Goal: Task Accomplishment & Management: Manage account settings

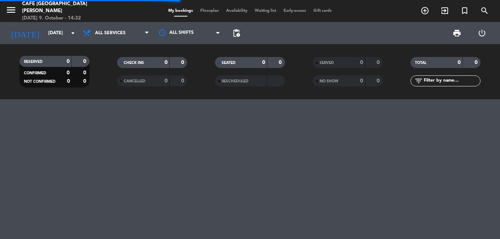
click at [341, 63] on div "SERVED" at bounding box center [332, 62] width 34 height 8
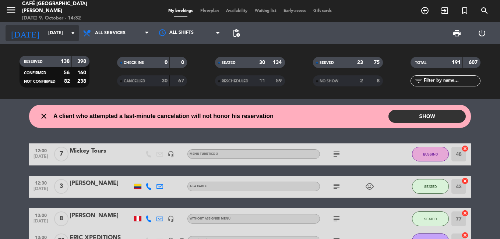
click at [45, 30] on input "[DATE]" at bounding box center [76, 33] width 62 height 13
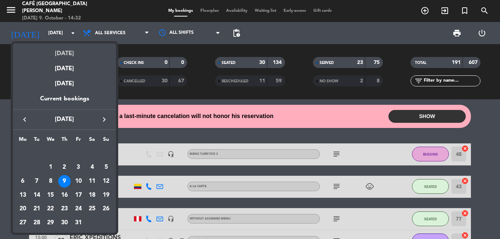
click at [55, 49] on div "[DATE]" at bounding box center [64, 50] width 103 height 15
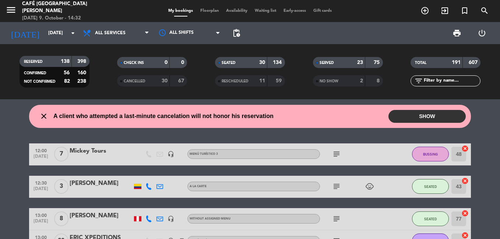
click at [441, 83] on input "text" at bounding box center [451, 81] width 57 height 8
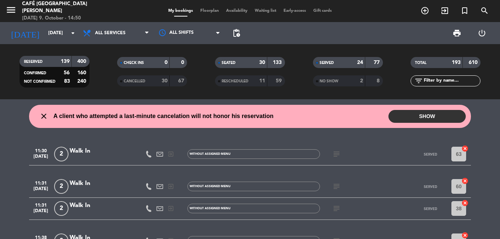
click at [448, 80] on input "text" at bounding box center [451, 81] width 57 height 8
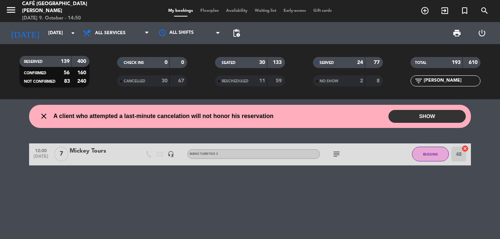
type input "[PERSON_NAME]"
click at [86, 157] on div at bounding box center [101, 159] width 63 height 6
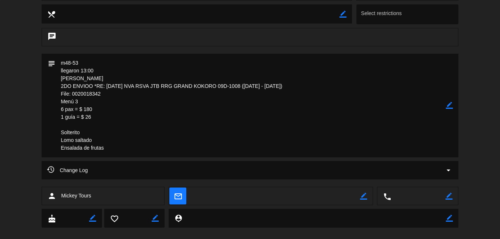
scroll to position [294, 0]
drag, startPoint x: 110, startPoint y: 94, endPoint x: 38, endPoint y: 95, distance: 71.7
click at [38, 95] on div "subject border_color" at bounding box center [250, 106] width 500 height 107
drag, startPoint x: 38, startPoint y: 95, endPoint x: 67, endPoint y: 92, distance: 29.5
click at [186, 130] on textarea at bounding box center [250, 105] width 390 height 104
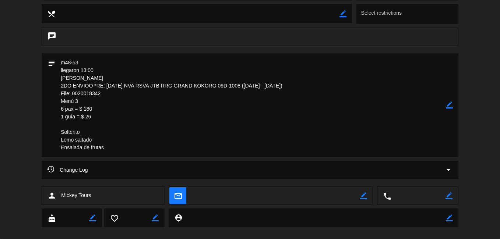
drag, startPoint x: 173, startPoint y: 85, endPoint x: 241, endPoint y: 84, distance: 68.1
click at [241, 84] on textarea at bounding box center [250, 105] width 390 height 104
drag, startPoint x: 241, startPoint y: 84, endPoint x: 230, endPoint y: 84, distance: 11.8
click at [312, 119] on textarea at bounding box center [250, 105] width 390 height 104
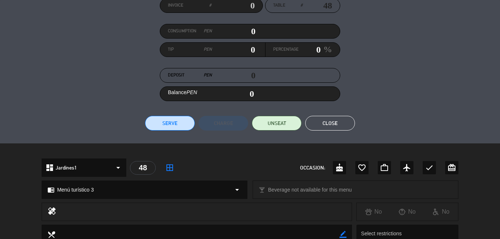
click at [329, 121] on button "Close" at bounding box center [330, 123] width 50 height 15
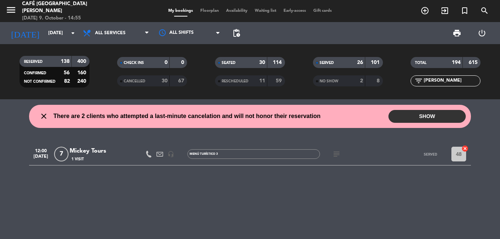
drag, startPoint x: 452, startPoint y: 80, endPoint x: 402, endPoint y: 81, distance: 50.0
click at [402, 81] on div "filter_list [PERSON_NAME]" at bounding box center [445, 80] width 98 height 11
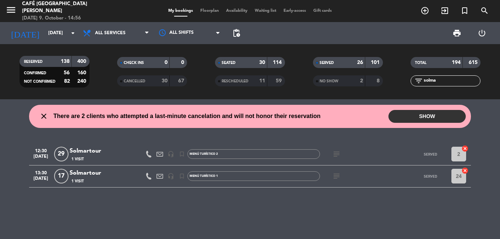
type input "solma"
click at [110, 177] on div "Solmartour" at bounding box center [101, 174] width 63 height 10
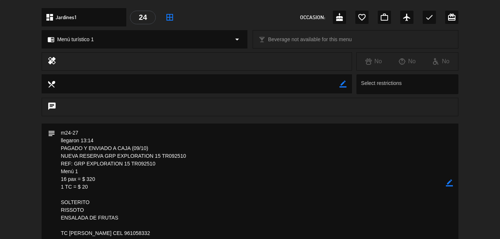
scroll to position [294, 0]
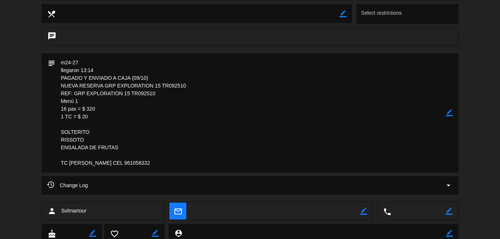
drag, startPoint x: 159, startPoint y: 93, endPoint x: 61, endPoint y: 92, distance: 98.6
click at [61, 92] on textarea at bounding box center [250, 112] width 390 height 119
drag, startPoint x: 61, startPoint y: 92, endPoint x: 65, endPoint y: 93, distance: 4.8
click at [247, 140] on textarea at bounding box center [250, 112] width 390 height 119
drag, startPoint x: 121, startPoint y: 97, endPoint x: 76, endPoint y: 93, distance: 45.1
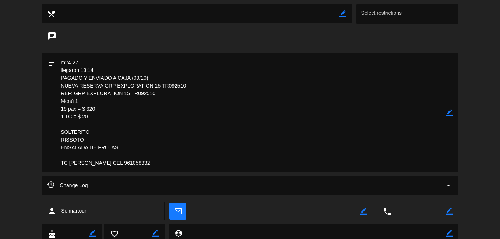
click at [76, 93] on textarea at bounding box center [250, 112] width 390 height 119
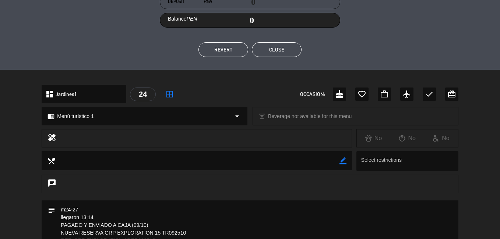
click at [280, 55] on button "Close" at bounding box center [277, 49] width 50 height 15
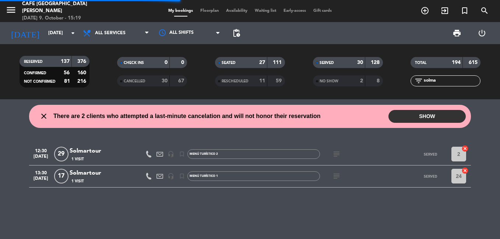
click at [100, 146] on div "Solmartour" at bounding box center [101, 151] width 63 height 10
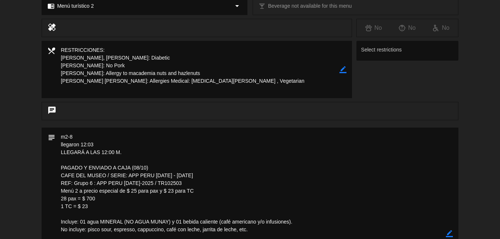
scroll to position [331, 0]
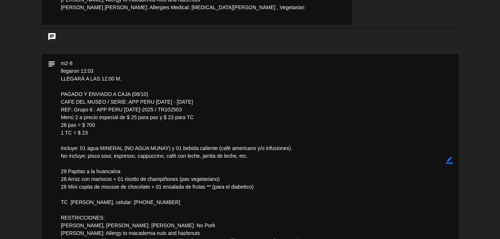
drag, startPoint x: 184, startPoint y: 109, endPoint x: 97, endPoint y: 110, distance: 86.5
click at [97, 110] on textarea at bounding box center [250, 160] width 390 height 212
drag, startPoint x: 97, startPoint y: 110, endPoint x: 102, endPoint y: 110, distance: 4.8
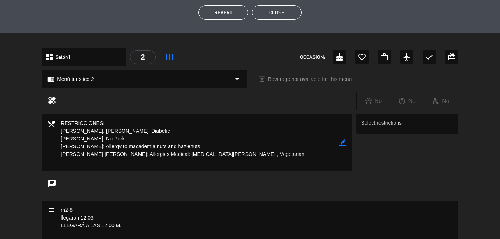
scroll to position [184, 0]
click at [266, 16] on button "Close" at bounding box center [277, 13] width 50 height 15
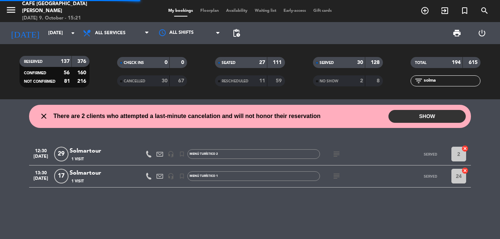
drag, startPoint x: 441, startPoint y: 82, endPoint x: 391, endPoint y: 84, distance: 49.7
click at [391, 84] on div "RESERVED 137 376 CONFIRMED 56 160 NOT CONFIRMED 81 216 CHECK INS 0 0 CANCELLED …" at bounding box center [250, 72] width 500 height 40
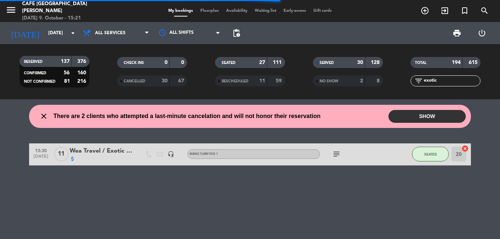
click at [90, 158] on div "attach_money" at bounding box center [101, 159] width 63 height 6
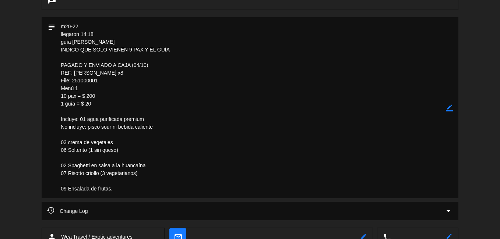
scroll to position [368, 0]
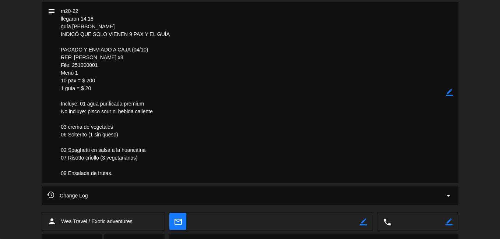
drag, startPoint x: 94, startPoint y: 65, endPoint x: 72, endPoint y: 67, distance: 21.8
click at [72, 67] on textarea at bounding box center [250, 92] width 390 height 181
click at [285, 140] on textarea at bounding box center [250, 92] width 390 height 181
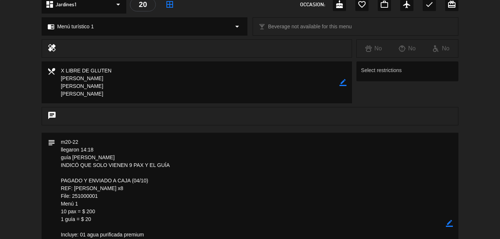
scroll to position [95, 0]
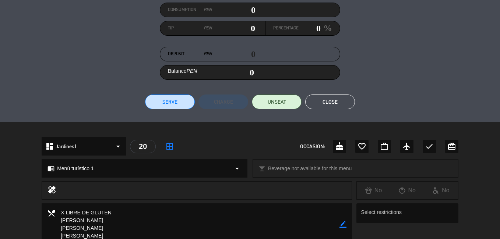
click at [333, 98] on button "Close" at bounding box center [330, 102] width 50 height 15
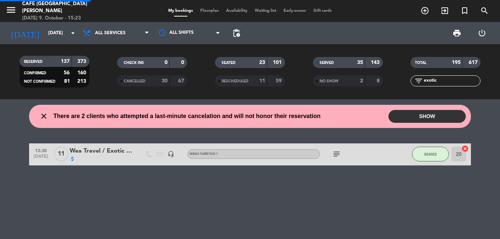
click at [443, 84] on input "exotic" at bounding box center [451, 81] width 57 height 8
type input "e"
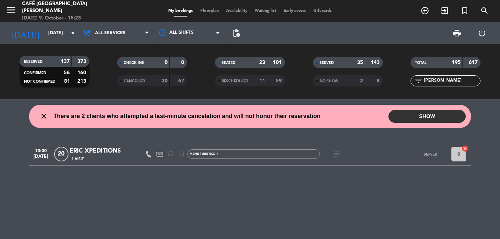
click at [109, 157] on div "1 Visit" at bounding box center [101, 159] width 63 height 6
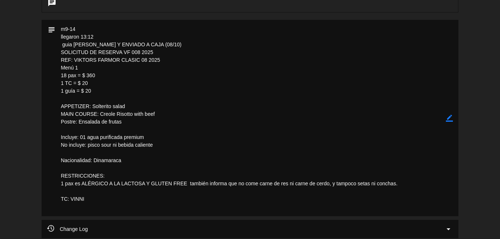
scroll to position [331, 0]
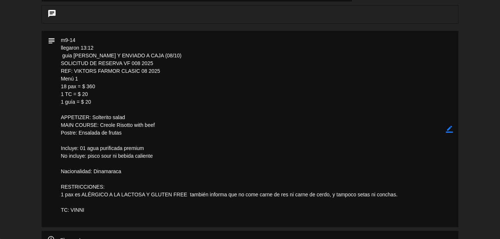
drag, startPoint x: 168, startPoint y: 75, endPoint x: 74, endPoint y: 75, distance: 93.5
click at [74, 75] on textarea at bounding box center [250, 129] width 390 height 196
drag, startPoint x: 74, startPoint y: 75, endPoint x: 79, endPoint y: 78, distance: 5.9
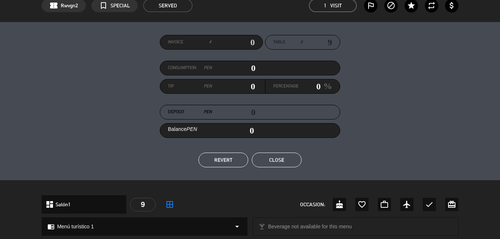
scroll to position [0, 0]
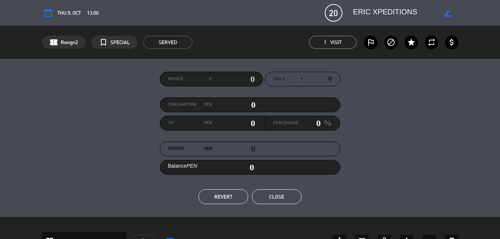
click at [280, 192] on button "Close" at bounding box center [277, 196] width 50 height 15
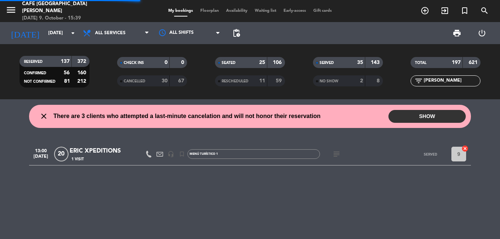
click at [432, 83] on input "[PERSON_NAME]" at bounding box center [451, 81] width 57 height 8
click at [92, 149] on div "Mickey Tours" at bounding box center [101, 151] width 63 height 10
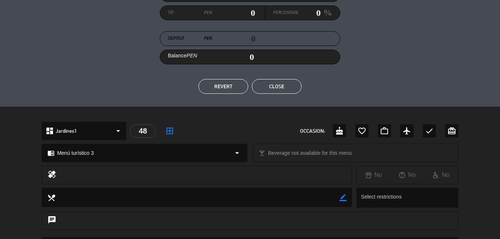
scroll to position [221, 0]
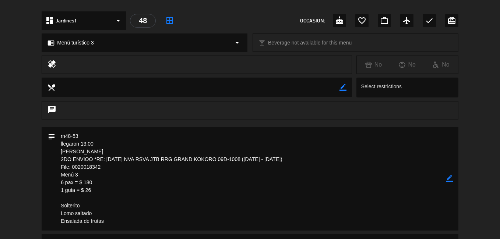
click at [76, 167] on textarea at bounding box center [250, 179] width 390 height 104
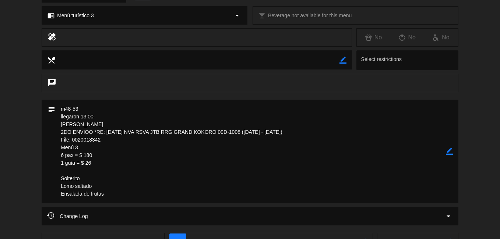
scroll to position [305, 0]
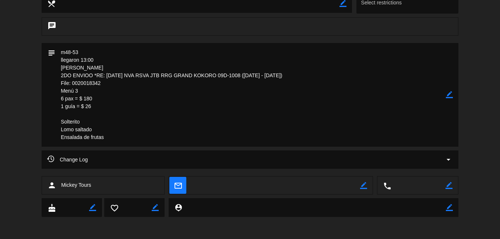
drag, startPoint x: 61, startPoint y: 75, endPoint x: 292, endPoint y: 77, distance: 231.1
click at [292, 77] on textarea at bounding box center [250, 95] width 390 height 104
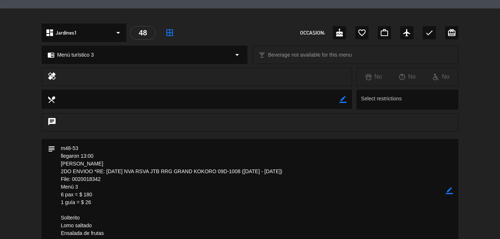
scroll to position [157, 0]
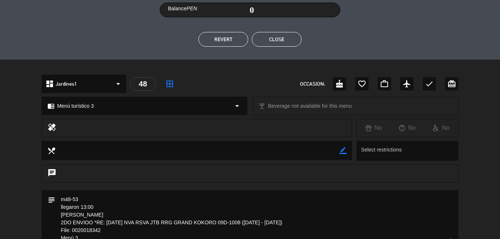
click at [269, 46] on button "Close" at bounding box center [277, 39] width 50 height 15
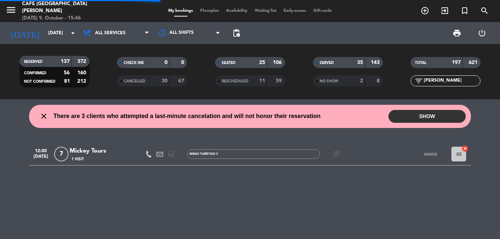
click at [432, 78] on input "[PERSON_NAME]" at bounding box center [451, 81] width 57 height 8
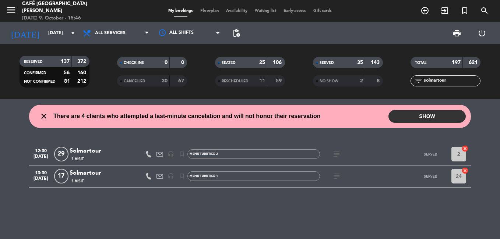
click at [96, 152] on div "Solmartour" at bounding box center [101, 151] width 63 height 10
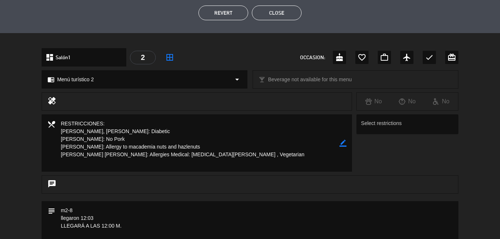
scroll to position [258, 0]
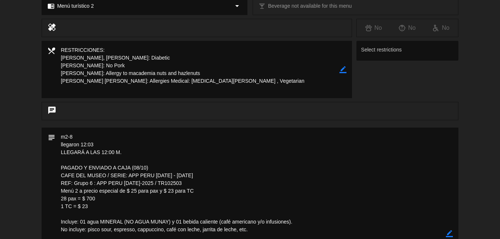
drag, startPoint x: 75, startPoint y: 184, endPoint x: 192, endPoint y: 181, distance: 116.3
click at [192, 181] on textarea at bounding box center [250, 234] width 390 height 212
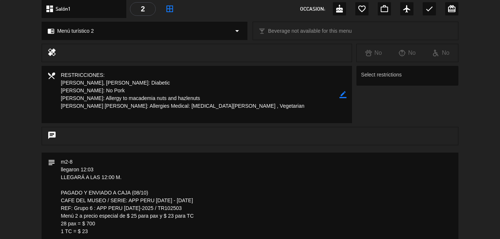
scroll to position [147, 0]
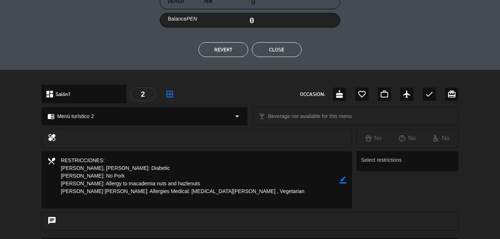
click at [269, 49] on button "Close" at bounding box center [277, 49] width 50 height 15
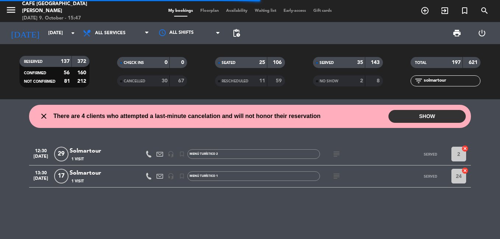
click at [105, 172] on div "Solmartour" at bounding box center [101, 174] width 63 height 10
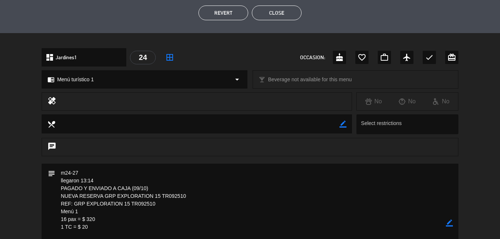
scroll to position [74, 0]
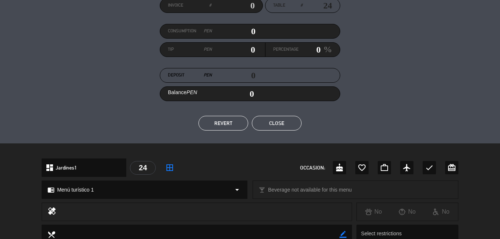
click at [274, 123] on button "Close" at bounding box center [277, 123] width 50 height 15
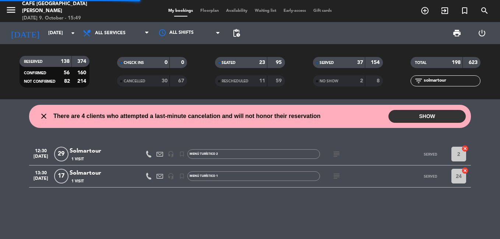
click at [88, 153] on div "Solmartour" at bounding box center [101, 151] width 63 height 10
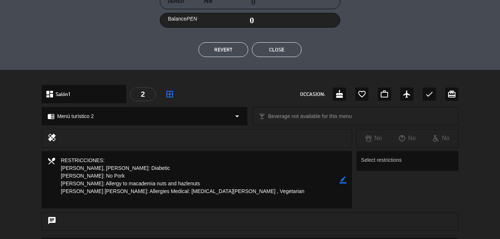
scroll to position [294, 0]
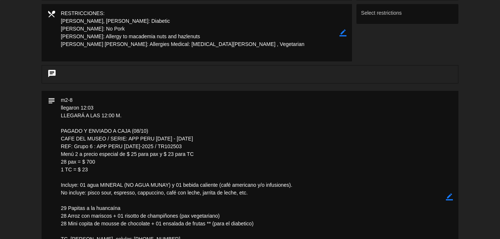
drag, startPoint x: 60, startPoint y: 137, endPoint x: 197, endPoint y: 137, distance: 137.2
click at [197, 137] on textarea at bounding box center [250, 197] width 390 height 212
drag, startPoint x: 74, startPoint y: 147, endPoint x: 184, endPoint y: 144, distance: 110.0
click at [184, 144] on textarea at bounding box center [250, 197] width 390 height 212
drag, startPoint x: 184, startPoint y: 144, endPoint x: 178, endPoint y: 147, distance: 6.1
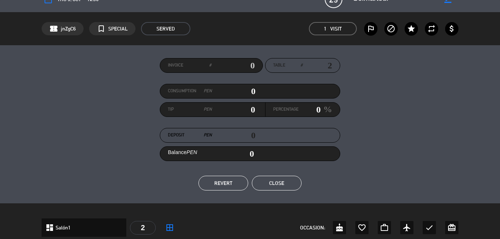
scroll to position [0, 0]
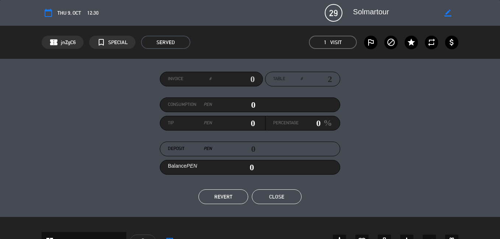
click at [293, 191] on button "Close" at bounding box center [277, 196] width 50 height 15
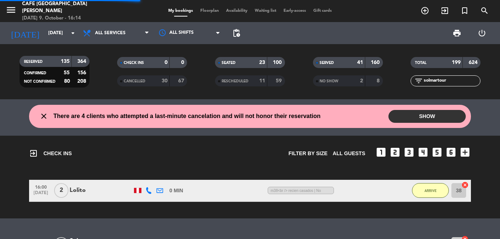
click at [446, 80] on input "solmartour" at bounding box center [451, 81] width 57 height 8
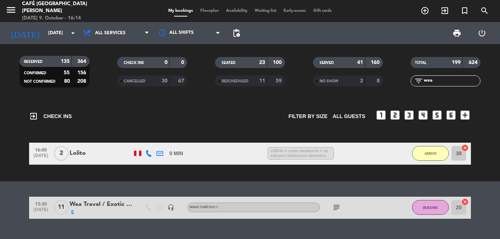
scroll to position [54, 0]
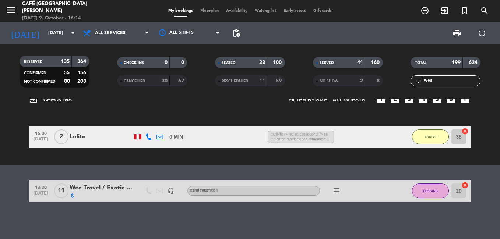
click at [119, 184] on div "Wea Travel / Exotic adventures" at bounding box center [101, 188] width 63 height 10
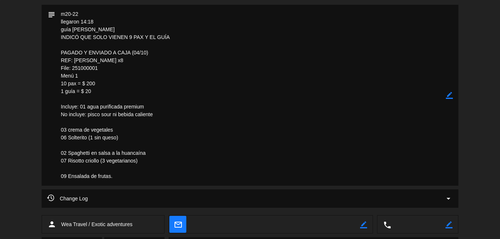
scroll to position [368, 0]
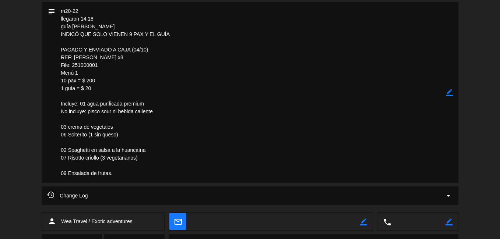
click at [76, 64] on textarea at bounding box center [250, 92] width 390 height 181
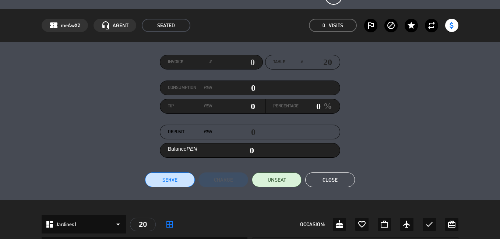
scroll to position [0, 0]
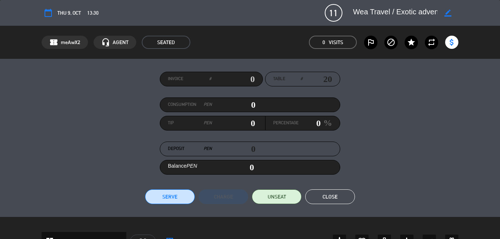
click at [332, 194] on button "Close" at bounding box center [330, 196] width 50 height 15
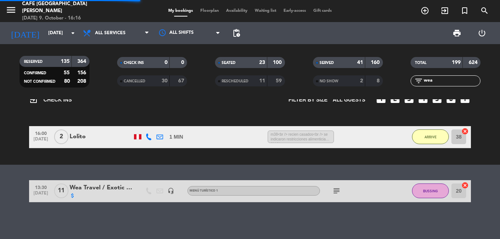
click at [452, 79] on input "wea" at bounding box center [451, 81] width 57 height 8
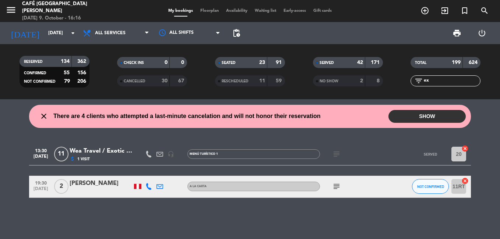
type input "e"
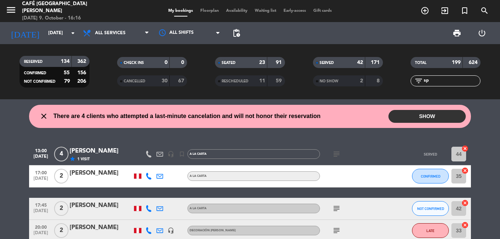
type input "s"
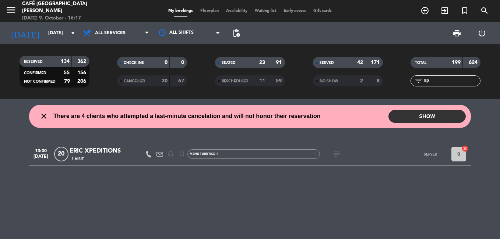
click at [115, 152] on div "ERIC XPEDITIONS" at bounding box center [101, 151] width 63 height 10
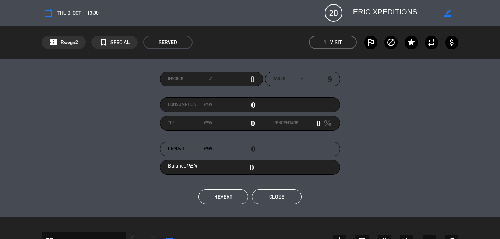
scroll to position [331, 0]
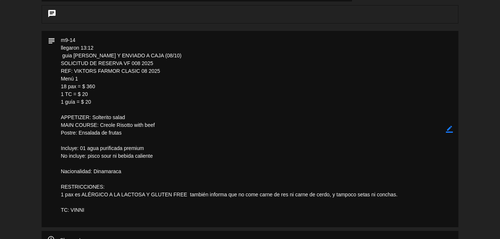
drag, startPoint x: 74, startPoint y: 80, endPoint x: 166, endPoint y: 80, distance: 92.0
click at [166, 80] on textarea at bounding box center [250, 129] width 390 height 196
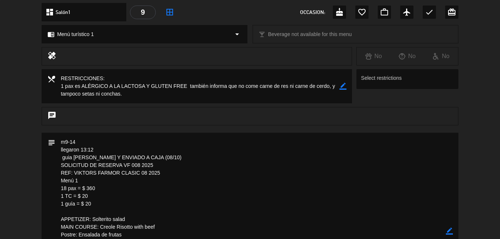
scroll to position [184, 0]
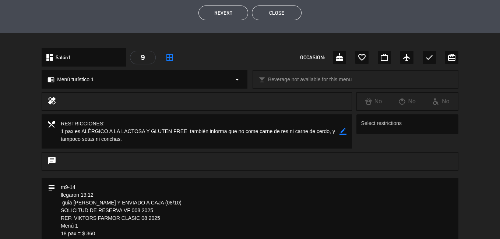
click at [280, 14] on button "Close" at bounding box center [277, 13] width 50 height 15
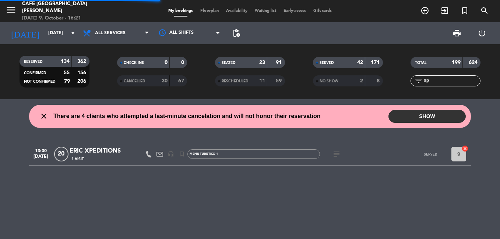
click at [433, 79] on input "xp" at bounding box center [451, 81] width 57 height 8
click at [118, 151] on div "Wea Travel / Exotic adventures" at bounding box center [101, 151] width 63 height 10
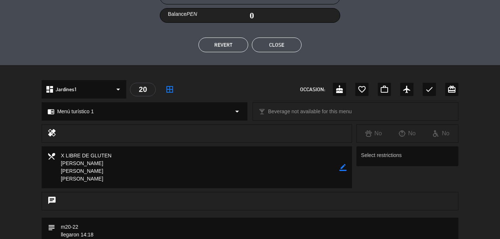
scroll to position [74, 0]
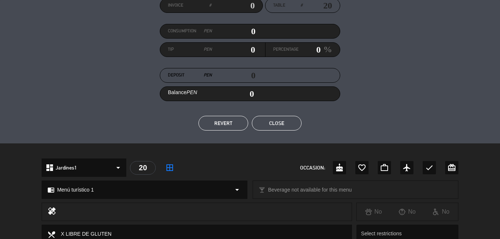
click at [283, 126] on button "Close" at bounding box center [277, 123] width 50 height 15
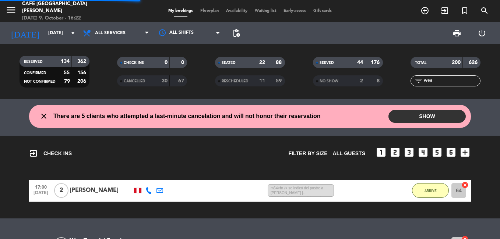
click at [430, 80] on input "wea" at bounding box center [451, 81] width 57 height 8
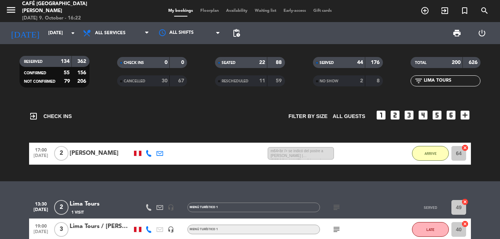
scroll to position [76, 0]
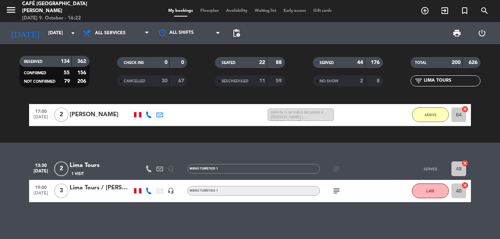
click at [91, 163] on div "Lima Tours" at bounding box center [101, 166] width 63 height 10
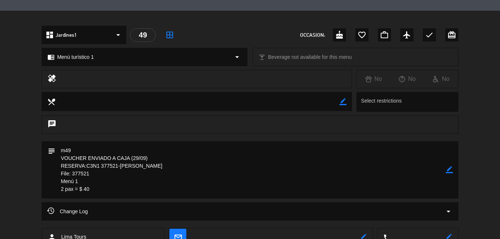
scroll to position [258, 0]
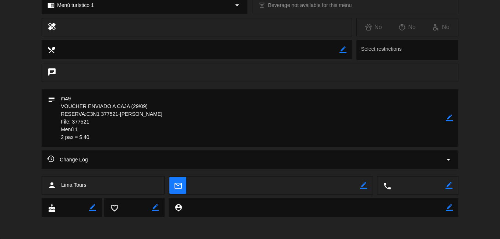
click at [78, 121] on textarea at bounding box center [250, 117] width 390 height 57
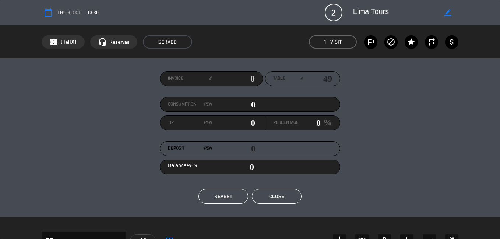
scroll to position [0, 0]
click at [288, 191] on button "Close" at bounding box center [277, 196] width 50 height 15
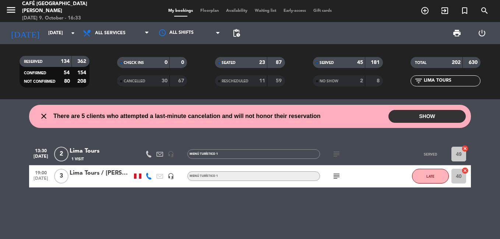
click at [287, 194] on button "Close" at bounding box center [277, 196] width 50 height 15
click at [450, 84] on input "LIMA TOURS" at bounding box center [451, 81] width 57 height 8
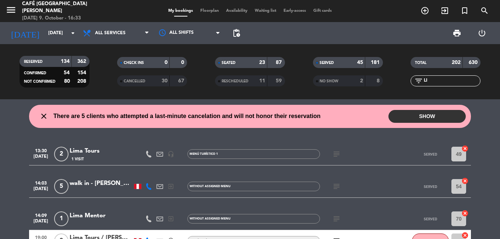
type input "L"
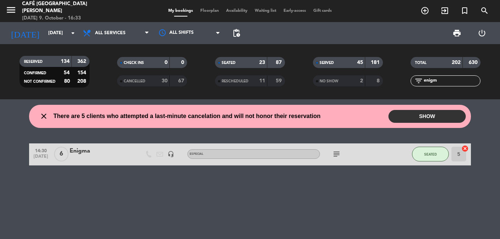
type input "enigm"
click at [89, 153] on div "Enigma" at bounding box center [101, 151] width 63 height 10
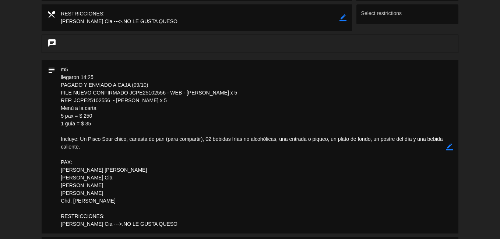
scroll to position [331, 0]
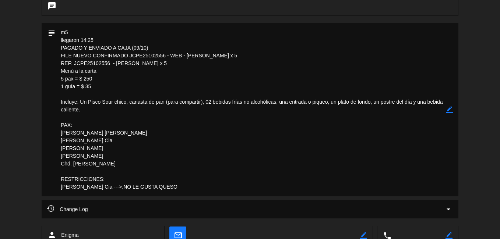
drag, startPoint x: 61, startPoint y: 54, endPoint x: 231, endPoint y: 61, distance: 170.5
click at [231, 61] on textarea at bounding box center [250, 109] width 390 height 173
click at [252, 153] on textarea at bounding box center [250, 109] width 390 height 173
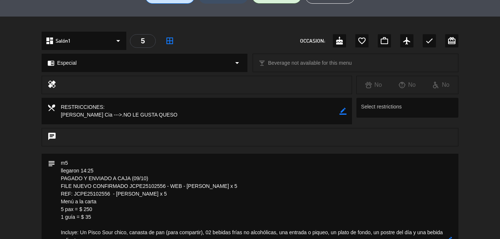
scroll to position [110, 0]
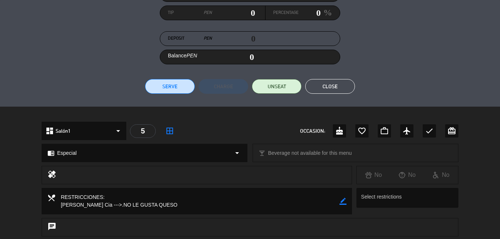
click at [329, 93] on button "Close" at bounding box center [330, 86] width 50 height 15
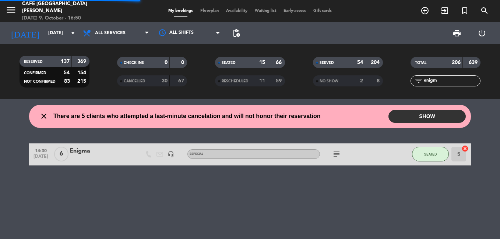
drag, startPoint x: 446, startPoint y: 78, endPoint x: 396, endPoint y: 86, distance: 50.7
click at [398, 81] on div "filter_list enigm" at bounding box center [445, 80] width 98 height 11
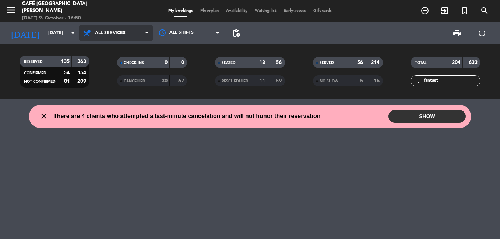
drag, startPoint x: 120, startPoint y: 29, endPoint x: 128, endPoint y: 56, distance: 28.2
click at [120, 29] on span "All services" at bounding box center [116, 33] width 74 height 16
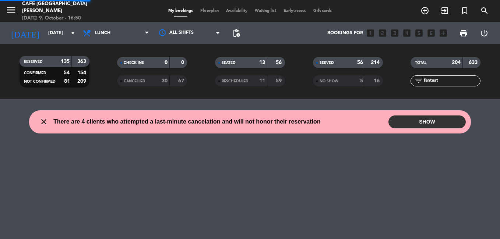
click at [117, 79] on div "menu Café Museo [PERSON_NAME] [DATE] 9. October - 16:50 My bookings Floorplan A…" at bounding box center [250, 49] width 500 height 99
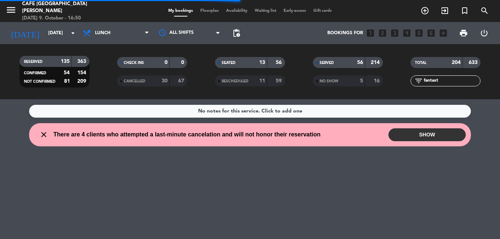
click at [440, 79] on input "fantast" at bounding box center [451, 81] width 57 height 8
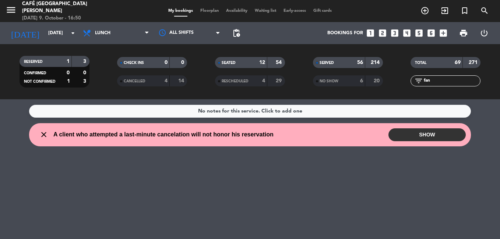
type input "fan"
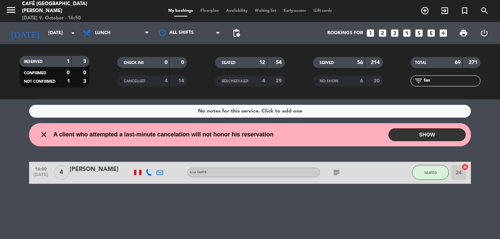
drag, startPoint x: 433, startPoint y: 80, endPoint x: 415, endPoint y: 80, distance: 18.4
click at [415, 80] on div "filter_list fan" at bounding box center [445, 80] width 70 height 11
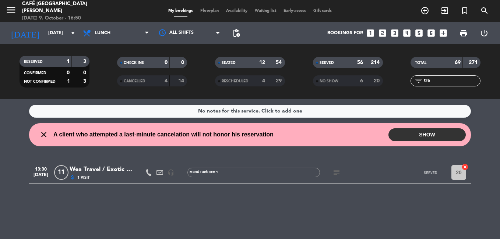
click at [258, 228] on div "No notes for this service. Click to add one close A client who attempted a last…" at bounding box center [250, 169] width 500 height 140
click at [124, 26] on span "Lunch" at bounding box center [116, 33] width 74 height 16
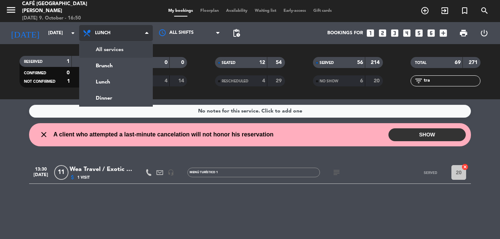
click at [124, 48] on div "menu Café Museo [PERSON_NAME] [DATE] 9. October - 16:50 My bookings Floorplan A…" at bounding box center [250, 49] width 500 height 99
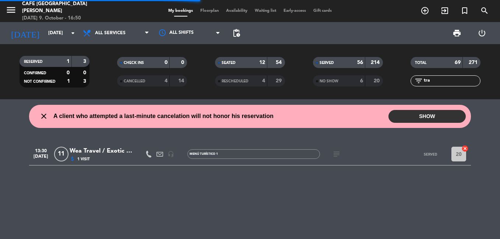
click at [449, 84] on input "tra" at bounding box center [451, 81] width 57 height 8
type input "t"
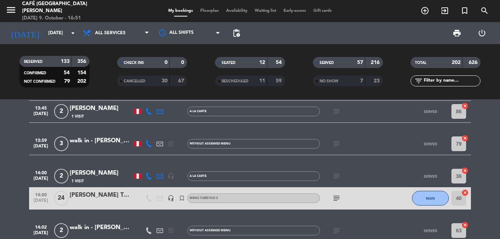
scroll to position [1184, 0]
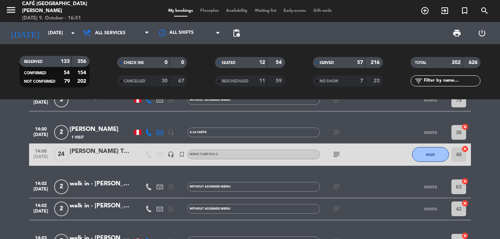
click at [117, 156] on div "[PERSON_NAME] Turismo y Aventura" at bounding box center [101, 152] width 63 height 10
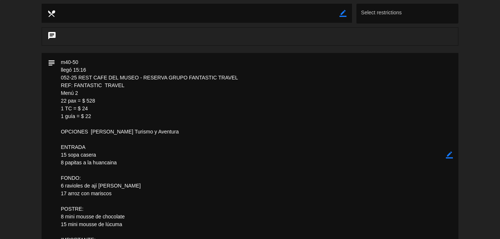
scroll to position [331, 0]
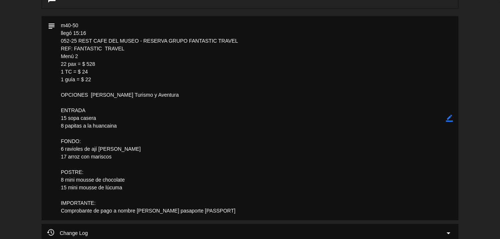
drag, startPoint x: 127, startPoint y: 45, endPoint x: 73, endPoint y: 47, distance: 53.7
click at [73, 47] on textarea at bounding box center [250, 118] width 390 height 204
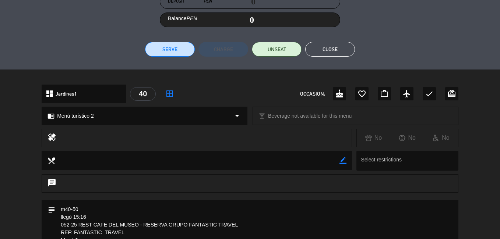
click at [329, 52] on button "Close" at bounding box center [330, 49] width 50 height 15
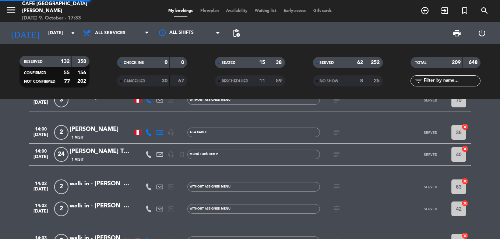
drag, startPoint x: 458, startPoint y: 78, endPoint x: 452, endPoint y: 80, distance: 6.1
click at [453, 79] on input "text" at bounding box center [451, 81] width 57 height 8
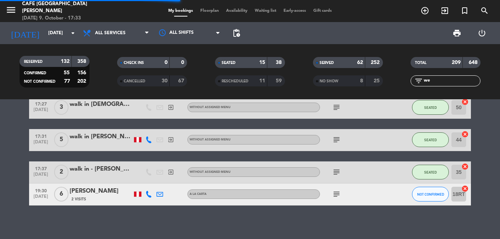
scroll to position [0, 0]
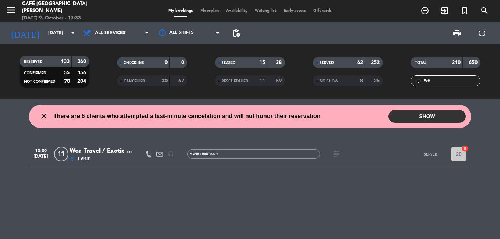
click at [97, 156] on div "Wea Travel / Exotic adventures" at bounding box center [101, 151] width 63 height 10
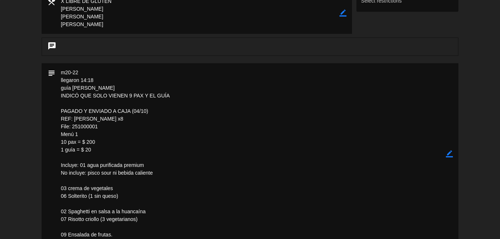
scroll to position [368, 0]
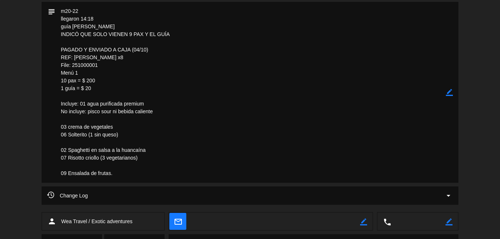
drag, startPoint x: 124, startPoint y: 54, endPoint x: 75, endPoint y: 57, distance: 48.7
click at [75, 57] on textarea at bounding box center [250, 92] width 390 height 181
drag, startPoint x: 75, startPoint y: 57, endPoint x: 73, endPoint y: 65, distance: 7.7
click at [73, 65] on textarea at bounding box center [250, 92] width 390 height 181
click at [196, 155] on textarea at bounding box center [250, 92] width 390 height 181
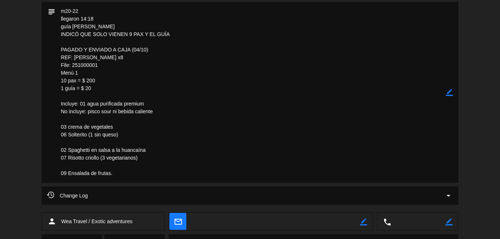
scroll to position [184, 0]
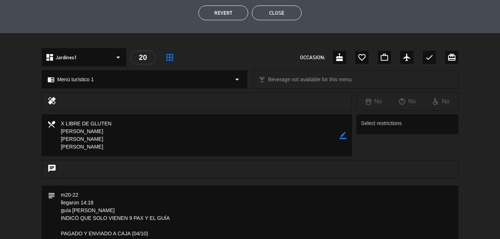
click at [286, 10] on button "Close" at bounding box center [277, 13] width 50 height 15
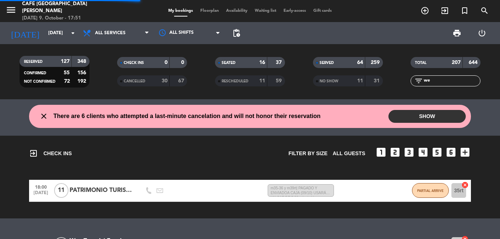
click at [435, 76] on div "filter_list we" at bounding box center [445, 80] width 70 height 11
click at [431, 84] on input "we" at bounding box center [451, 81] width 57 height 8
type input "w"
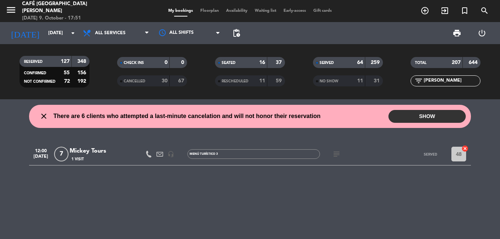
click at [91, 156] on div "1 Visit" at bounding box center [101, 159] width 63 height 6
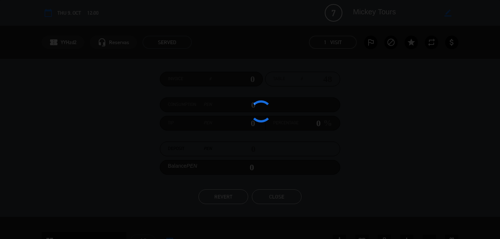
click at [91, 156] on div at bounding box center [250, 119] width 500 height 239
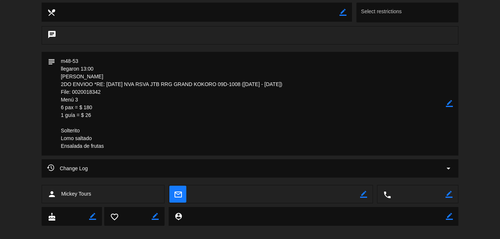
scroll to position [305, 0]
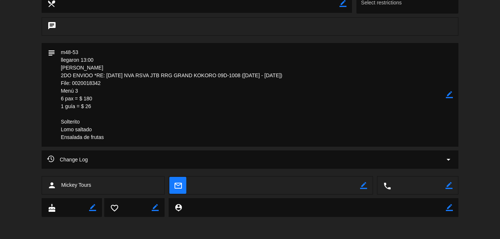
drag, startPoint x: 112, startPoint y: 86, endPoint x: 72, endPoint y: 86, distance: 40.1
click at [72, 86] on textarea at bounding box center [250, 95] width 390 height 104
click at [252, 102] on textarea at bounding box center [250, 95] width 390 height 104
drag, startPoint x: 241, startPoint y: 74, endPoint x: 176, endPoint y: 74, distance: 64.8
click at [176, 74] on textarea at bounding box center [250, 95] width 390 height 104
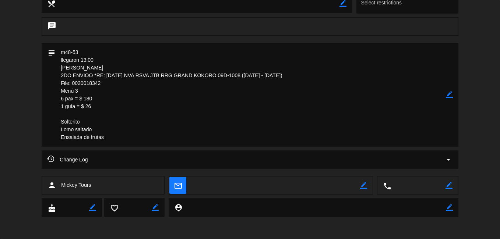
click at [196, 83] on textarea at bounding box center [250, 95] width 390 height 104
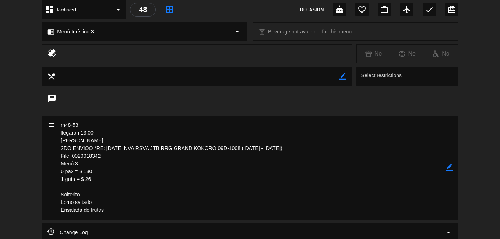
scroll to position [157, 0]
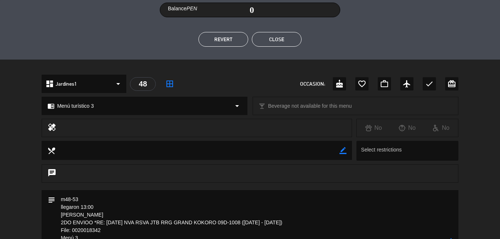
click at [277, 42] on button "Close" at bounding box center [277, 39] width 50 height 15
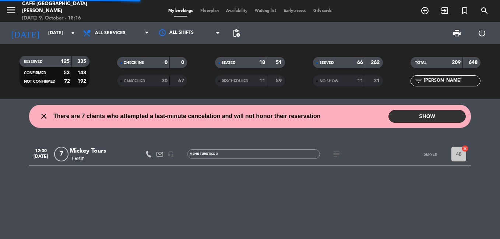
drag, startPoint x: 441, startPoint y: 81, endPoint x: 408, endPoint y: 74, distance: 33.5
click at [408, 74] on div "TOTAL 209 648 filter_list [PERSON_NAME]" at bounding box center [445, 72] width 98 height 40
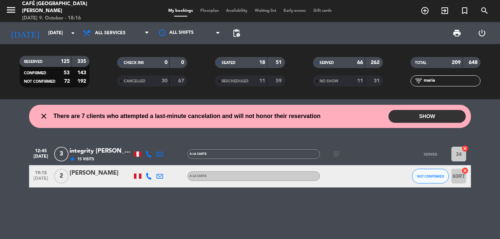
type input "maria"
click at [107, 175] on div "[PERSON_NAME]" at bounding box center [101, 174] width 63 height 10
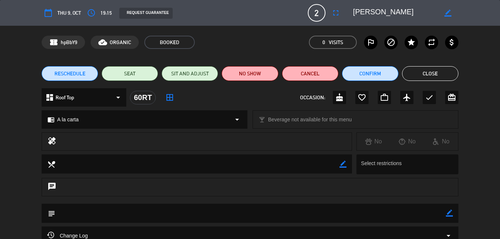
click at [422, 70] on button "Close" at bounding box center [430, 73] width 56 height 15
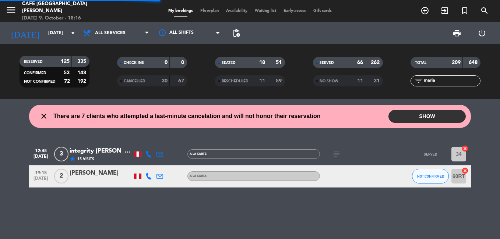
click at [101, 158] on div "star 15 Visits" at bounding box center [101, 159] width 63 height 6
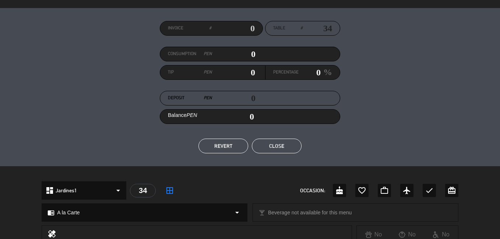
scroll to position [0, 0]
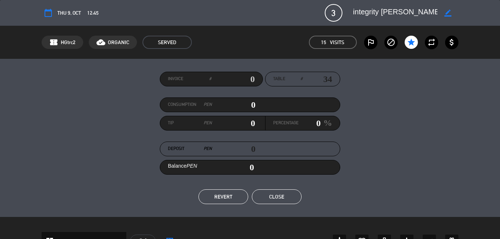
click at [275, 200] on button "Close" at bounding box center [277, 196] width 50 height 15
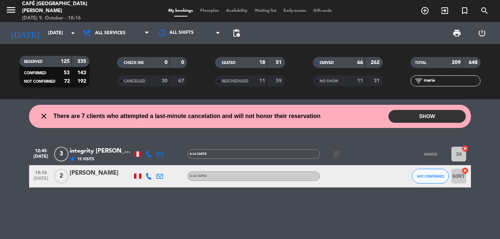
drag, startPoint x: 439, startPoint y: 82, endPoint x: 406, endPoint y: 83, distance: 33.1
click at [406, 83] on div "filter_list [PERSON_NAME]" at bounding box center [445, 80] width 98 height 11
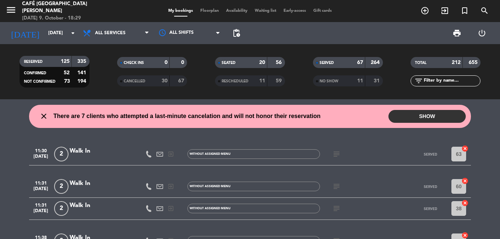
click at [433, 79] on input "text" at bounding box center [451, 81] width 57 height 8
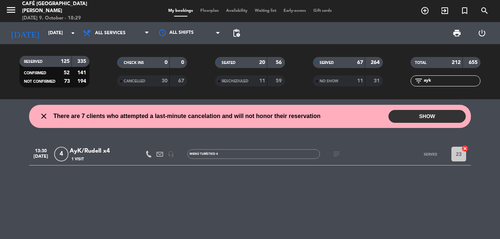
type input "ayk"
click at [111, 151] on div "AyK/Rudell x4" at bounding box center [101, 151] width 63 height 10
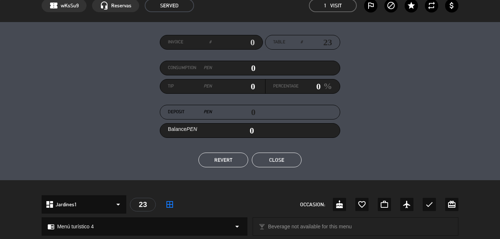
scroll to position [258, 0]
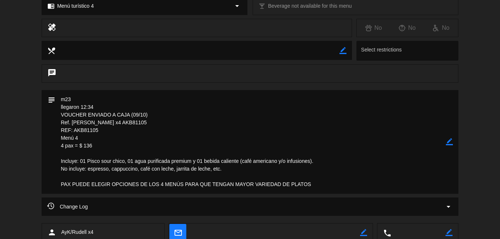
drag, startPoint x: 100, startPoint y: 129, endPoint x: 74, endPoint y: 130, distance: 26.5
click at [74, 130] on textarea at bounding box center [250, 142] width 390 height 104
